Goal: Use online tool/utility: Use online tool/utility

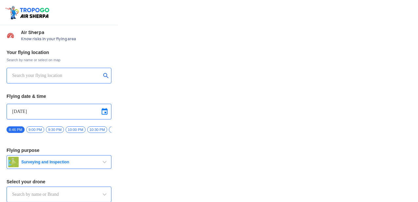
type input "DJI Mini2"
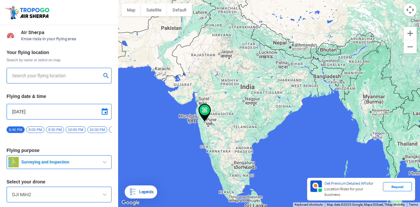
type input "[STREET_ADDRESS]"
click at [201, 113] on img at bounding box center [204, 113] width 12 height 18
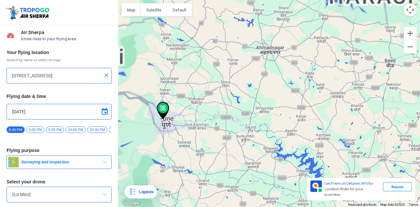
drag, startPoint x: 133, startPoint y: 145, endPoint x: 219, endPoint y: 148, distance: 85.9
click at [219, 148] on div "To navigate, press the arrow keys." at bounding box center [269, 103] width 302 height 207
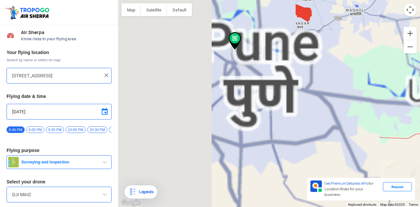
drag, startPoint x: 170, startPoint y: 115, endPoint x: 314, endPoint y: 44, distance: 160.5
click at [314, 44] on div "To navigate, press the arrow keys." at bounding box center [269, 103] width 302 height 207
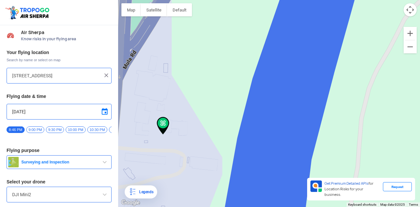
drag, startPoint x: 196, startPoint y: 60, endPoint x: 158, endPoint y: 160, distance: 107.6
click at [158, 160] on div "To navigate, press the arrow keys." at bounding box center [269, 103] width 302 height 207
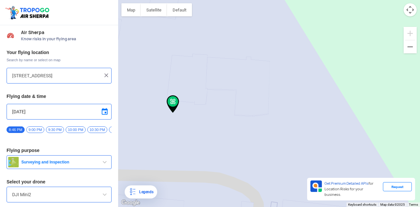
scroll to position [23, 0]
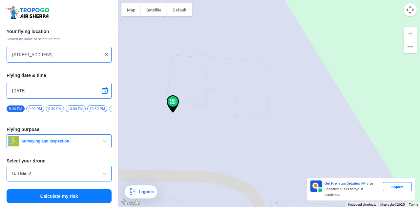
click at [57, 175] on input "DJI Mini2" at bounding box center [59, 174] width 94 height 8
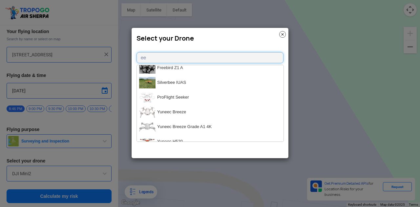
scroll to position [0, 0]
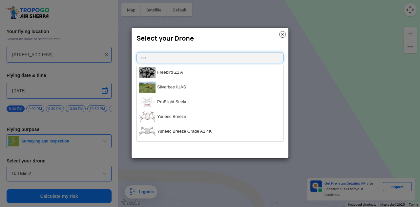
type input "e"
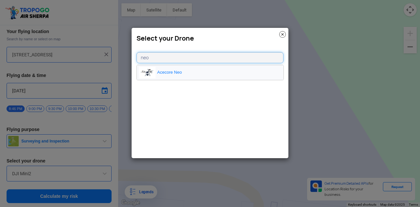
type input "neo"
click at [163, 72] on li "Acecore Neo" at bounding box center [210, 72] width 147 height 15
type input "Acecore Neo"
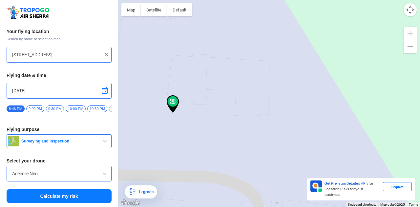
click at [52, 193] on button "Calculate my risk" at bounding box center [59, 196] width 105 height 14
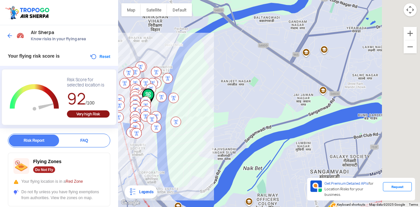
drag, startPoint x: 268, startPoint y: 62, endPoint x: 178, endPoint y: 91, distance: 94.5
click at [178, 91] on div "To navigate, press the arrow keys." at bounding box center [269, 103] width 302 height 207
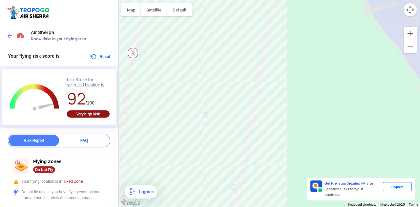
drag, startPoint x: 126, startPoint y: 129, endPoint x: 247, endPoint y: 133, distance: 121.0
click at [247, 133] on div "To navigate, press the arrow keys." at bounding box center [269, 103] width 302 height 207
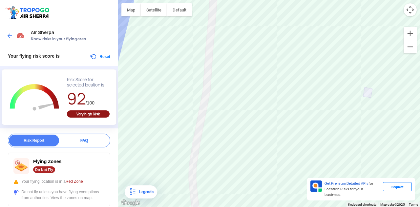
drag, startPoint x: 190, startPoint y: 117, endPoint x: 251, endPoint y: 113, distance: 60.7
click at [251, 113] on div "To navigate, press the arrow keys." at bounding box center [269, 103] width 302 height 207
click at [9, 35] on img at bounding box center [10, 35] width 7 height 7
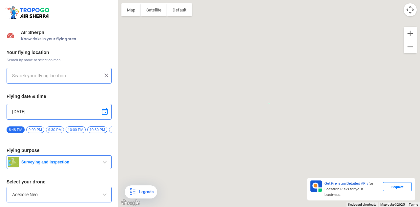
type input "[STREET_ADDRESS]"
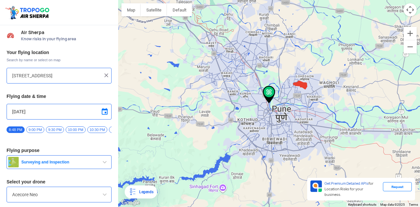
click at [56, 199] on input "Acecore Neo" at bounding box center [59, 195] width 94 height 8
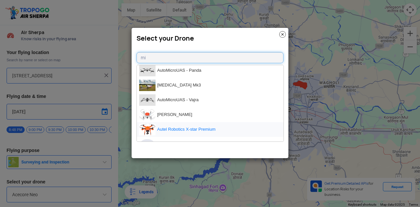
scroll to position [90, 0]
type input "mi"
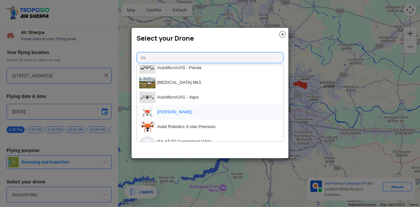
click at [166, 115] on li "[PERSON_NAME]" at bounding box center [210, 112] width 147 height 15
type input "[PERSON_NAME]"
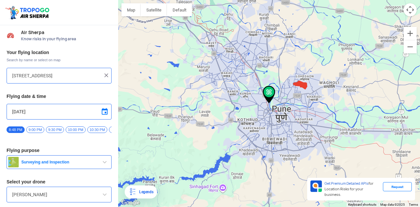
scroll to position [23, 0]
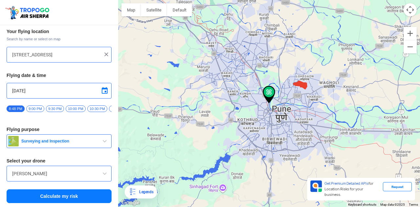
click at [63, 195] on button "Calculate my risk" at bounding box center [59, 196] width 105 height 14
